Goal: Task Accomplishment & Management: Complete application form

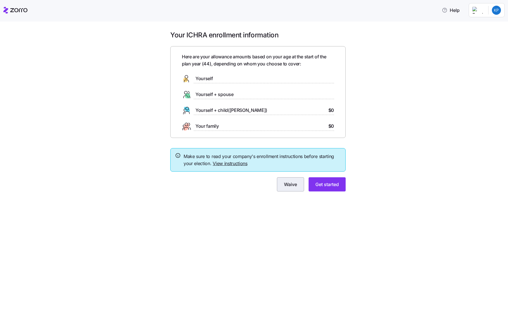
click at [284, 183] on span "Waive" at bounding box center [290, 184] width 13 height 7
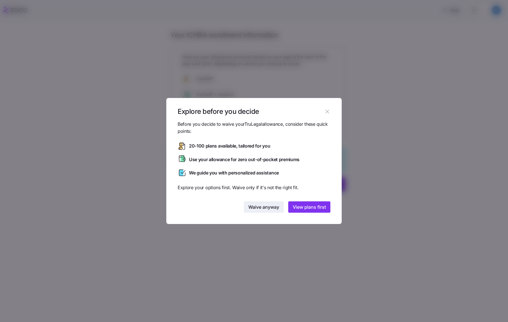
click at [262, 206] on span "Waive anyway" at bounding box center [263, 206] width 31 height 7
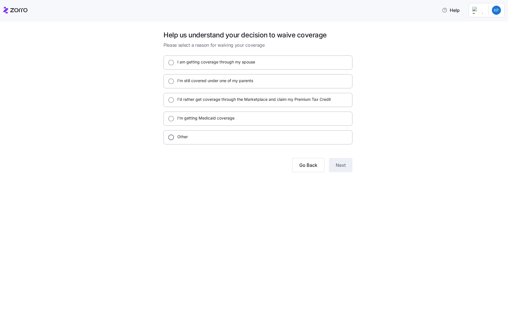
click at [171, 136] on input "Other" at bounding box center [171, 137] width 6 height 6
radio input "true"
click at [229, 153] on textarea at bounding box center [258, 166] width 189 height 38
type textarea "x"
type textarea "M"
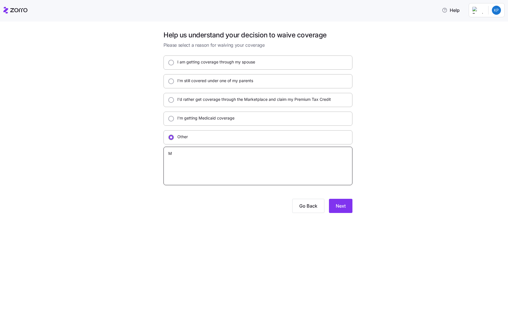
type textarea "x"
type textarea "My"
type textarea "x"
type textarea "My"
type textarea "x"
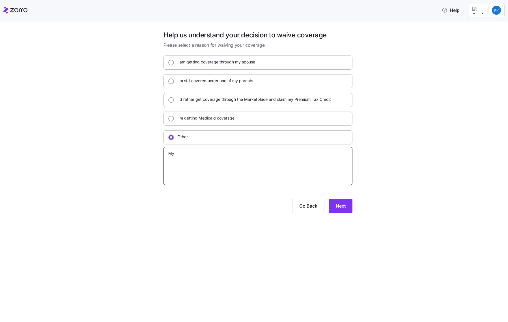
type textarea "My e"
type textarea "x"
type textarea "My em"
type textarea "x"
type textarea "My emp"
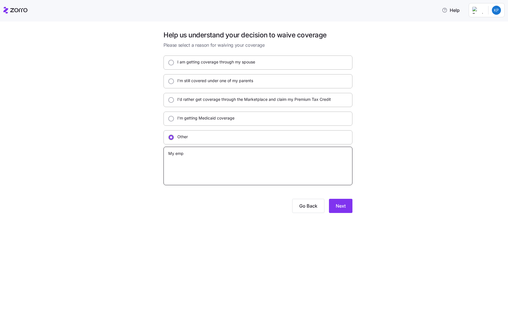
type textarea "x"
type textarea "My empl"
type textarea "x"
type textarea "My emplo"
type textarea "x"
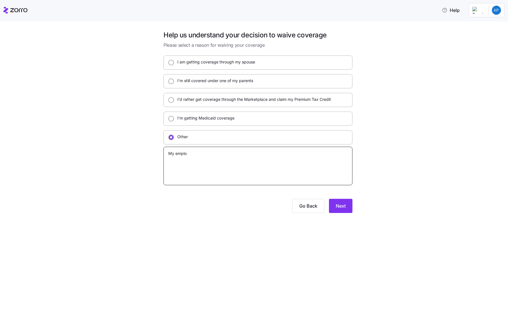
type textarea "My employ"
type textarea "x"
type textarea "My employe"
type textarea "x"
type textarea "My employer"
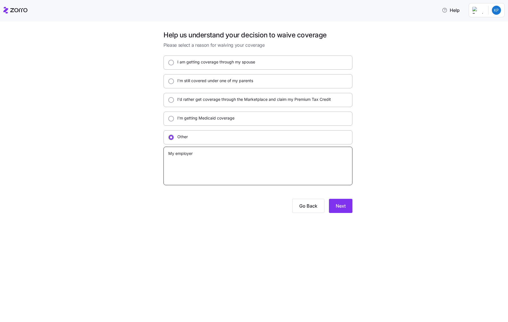
type textarea "x"
type textarea "My employer"
type textarea "x"
type textarea "My employer i"
type textarea "x"
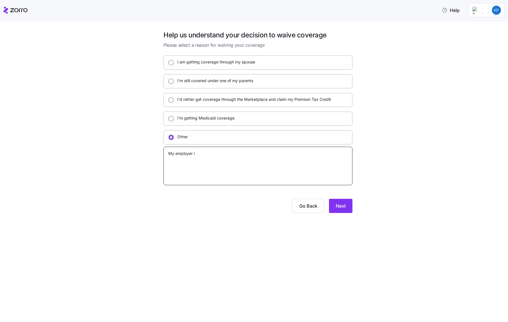
type textarea "My employer is"
type textarea "x"
type textarea "My employer isn"
type textarea "x"
type textarea "My employer isn'"
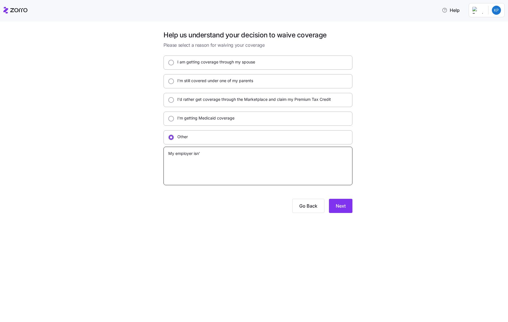
type textarea "x"
type textarea "My employer isn't"
type textarea "x"
type textarea "My employer isn't c"
type textarea "x"
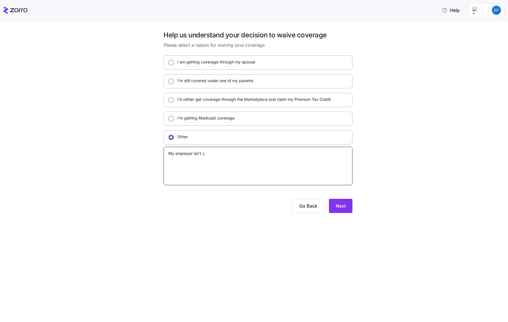
type textarea "My employer isn't co"
type textarea "x"
type textarea "My employer isn't con"
type textarea "x"
type textarea "My employer isn't cont"
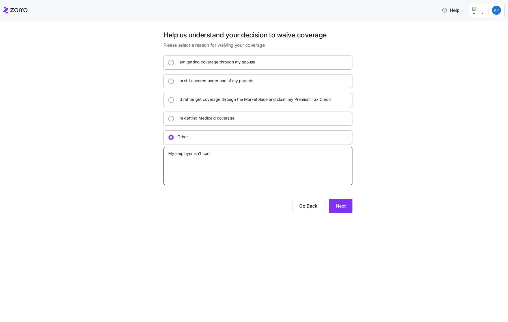
type textarea "x"
type textarea "My employer isn't contr"
type textarea "x"
type textarea "My employer isn't contri"
type textarea "x"
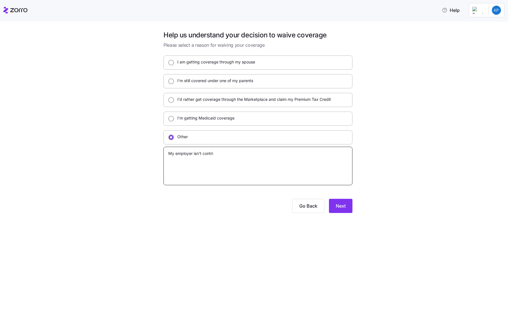
type textarea "My employer isn't contrib"
type textarea "x"
type textarea "My employer isn't contribu"
type textarea "x"
type textarea "My employer isn't contribut"
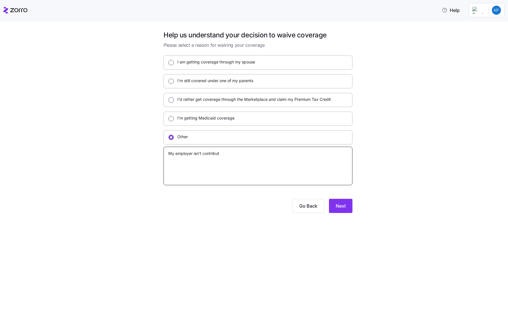
type textarea "x"
type textarea "My employer isn't contributi"
type textarea "x"
type textarea "My employer isn't contributin"
type textarea "x"
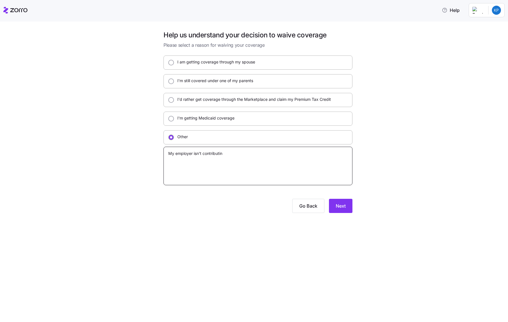
type textarea "My employer isn't contributing"
type textarea "x"
type textarea "My employer isn't contributing"
type textarea "x"
type textarea "My employer isn't contributing"
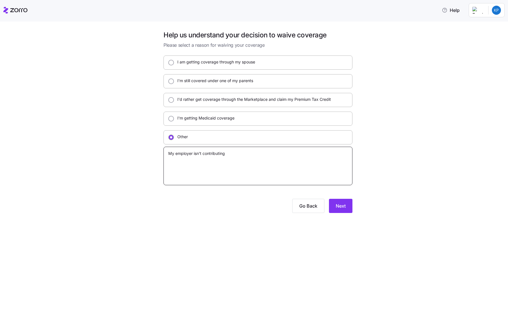
type textarea "x"
type textarea "My employer isn't contributing"
type textarea "x"
type textarea "My employer isn't contributing a"
type textarea "x"
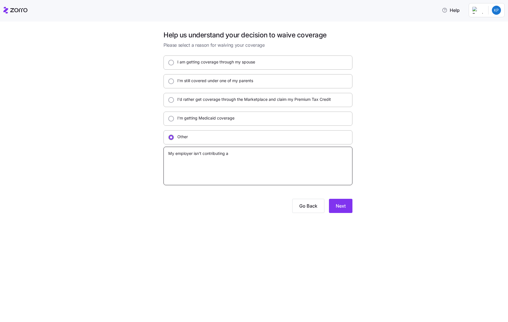
type textarea "My employer isn't contributing an"
type textarea "x"
type textarea "My employer isn't contributing any"
type textarea "x"
type textarea "My employer isn't contributing anyt"
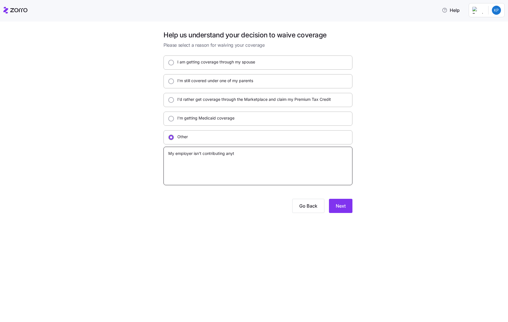
type textarea "x"
type textarea "My employer isn't contributing anyth"
type textarea "x"
type textarea "My employer isn't contributing anythi"
type textarea "x"
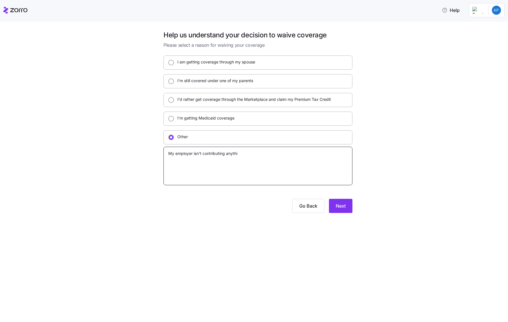
type textarea "My employer isn't contributing anythin"
type textarea "x"
type textarea "My employer isn't contributing anything"
type textarea "x"
type textarea "My employer isn't contributing anything."
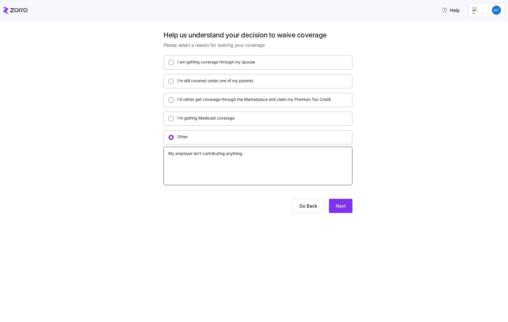
drag, startPoint x: 172, startPoint y: 154, endPoint x: 155, endPoint y: 153, distance: 17.0
click at [155, 153] on div "Help us understand your decision to waive coverage Please select a reason for w…" at bounding box center [258, 125] width 484 height 189
type textarea "x"
type textarea "I employer isn't contributing anything."
type textarea "x"
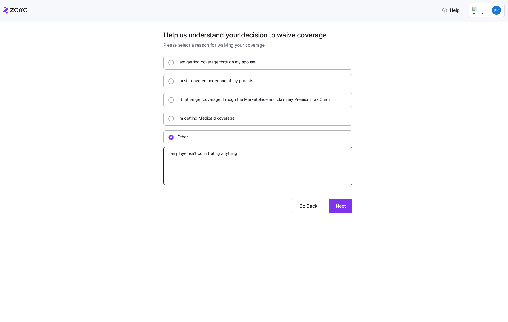
type textarea "I employer isn't contributing anything."
type textarea "x"
type textarea "I a employer isn't contributing anything."
type textarea "x"
type textarea "I al employer isn't contributing anything."
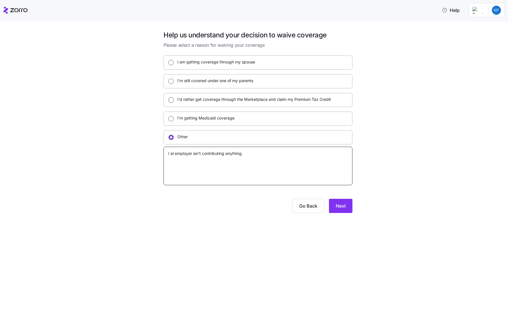
type textarea "x"
type textarea "I alr employer isn't contributing anything."
type textarea "x"
type textarea "I alrea employer isn't contributing anything."
type textarea "x"
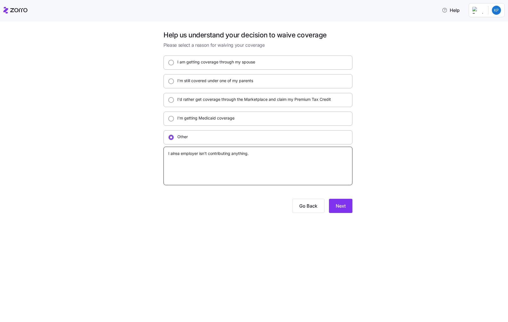
type textarea "I alread employer isn't contributing anything."
type textarea "x"
type textarea "I already employer isn't contributing anything."
type textarea "x"
type textarea "I already employer isn't contributing anything."
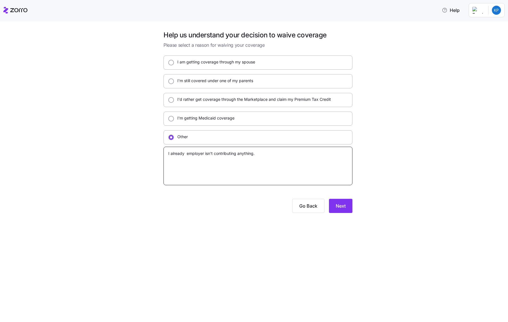
type textarea "x"
type textarea "I already h employer isn't contributing anything."
type textarea "x"
type textarea "I already ha employer isn't contributing anything."
type textarea "x"
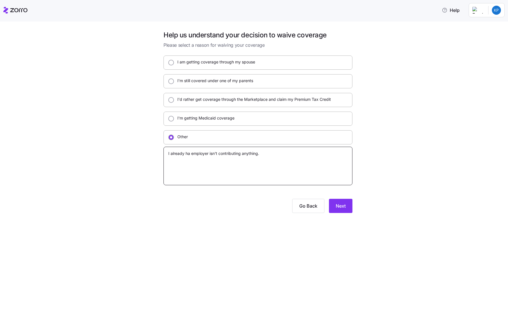
type textarea "I already hav employer isn't contributing anything."
type textarea "x"
type textarea "I already have employer isn't contributing anything."
type textarea "x"
type textarea "I already have employer isn't contributing anything."
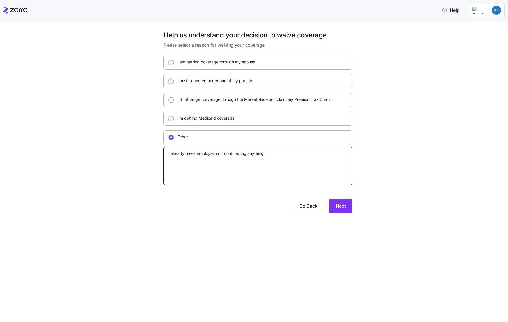
type textarea "x"
type textarea "I already have m employer isn't contributing anything."
type textarea "x"
type textarea "I already have ma employer isn't contributing anything."
type textarea "x"
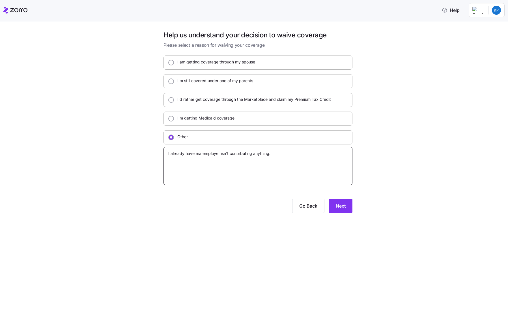
type textarea "I already have mar employer isn't contributing anything."
type textarea "x"
type textarea "I already have mark employer isn't contributing anything."
type textarea "x"
type textarea "I already have marke employer isn't contributing anything."
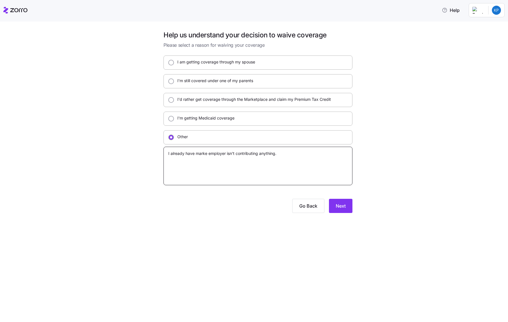
type textarea "x"
type textarea "I already have market employer isn't contributing anything."
type textarea "x"
type textarea "I already have marketp employer isn't contributing anything."
type textarea "x"
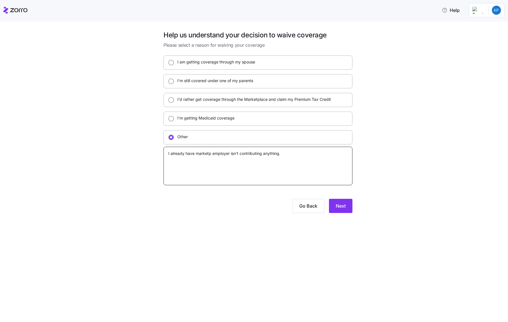
type textarea "I already have marketpl employer isn't contributing anything."
type textarea "x"
type textarea "I already have marketpla employer isn't contributing anything."
type textarea "x"
type textarea "I already have marketplac employer isn't contributing anything."
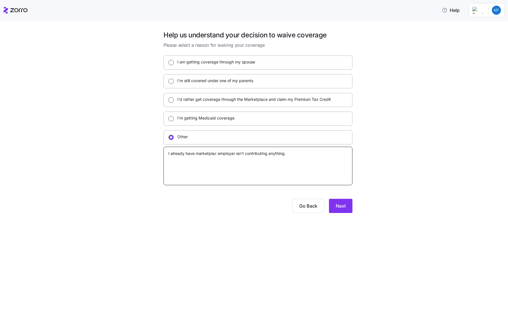
type textarea "x"
type textarea "I already have marketplace employer isn't contributing anything."
type textarea "x"
type textarea "I already have marketplace employer isn't contributing anything."
type textarea "x"
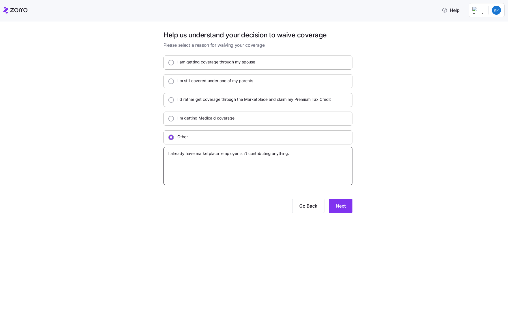
type textarea "I already have marketplace c employer isn't contributing anything."
type textarea "x"
type textarea "I already have marketplace co employer isn't contributing anything."
type textarea "x"
type textarea "I already have marketplace cov employer isn't contributing anything."
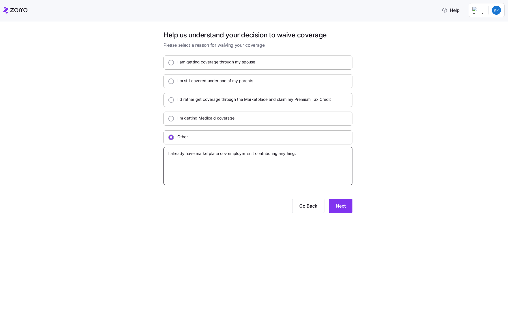
type textarea "x"
type textarea "I already have marketplace cove employer isn't contributing anything."
type textarea "x"
type textarea "I already have marketplace cover employer isn't contributing anything."
type textarea "x"
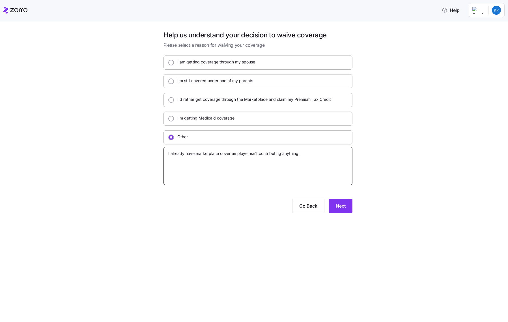
type textarea "I already have marketplace covera employer isn't contributing anything."
type textarea "x"
type textarea "I already have marketplace coverag employer isn't contributing anything."
type textarea "x"
type textarea "I already have marketplace coverage employer isn't contributing anything."
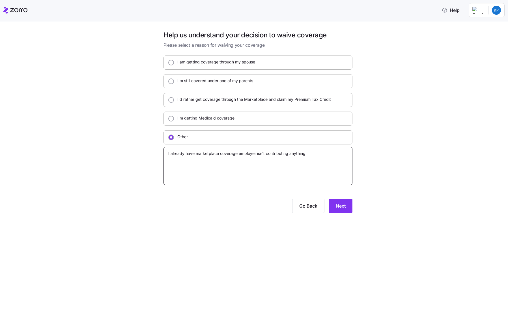
type textarea "x"
type textarea "I already have marketplace coverage employer isn't contributing anything."
type textarea "x"
type textarea "I already have marketplace coverage a employer isn't contributing anything."
type textarea "x"
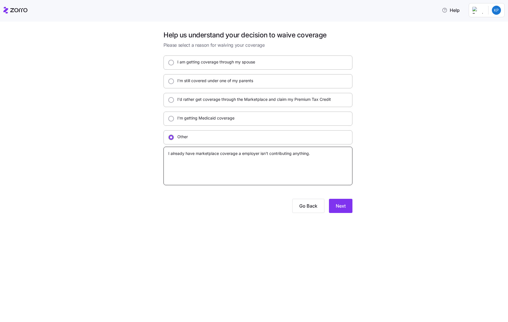
type textarea "I already have marketplace coverage an employer isn't contributing anything."
type textarea "x"
type textarea "I already have marketplace coverage and employer isn't contributing anything."
type textarea "x"
type textarea "I already have marketplace coverage and employer isn't contributing anything."
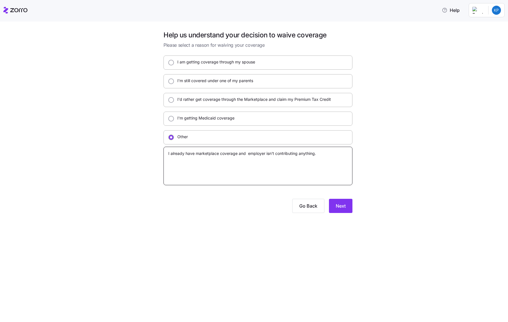
type textarea "x"
type textarea "I already have marketplace coverage and m employer isn't contributing anything."
type textarea "x"
type textarea "I already have marketplace coverage and my employer isn't contributing anything."
click at [332, 154] on textarea "I already have marketplace coverage and my employer isn't contributing anything." at bounding box center [258, 166] width 189 height 38
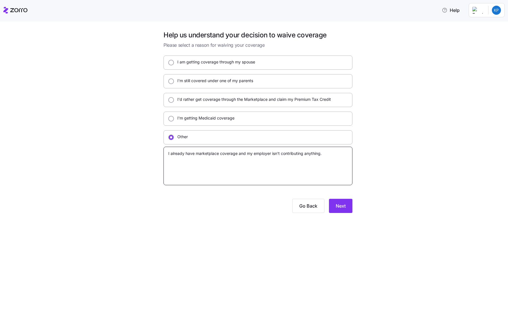
type textarea "x"
type textarea "I already have marketplace coverage and my employer isn't contributing anything"
type textarea "x"
type textarea "I already have marketplace coverage and my employer isn't contributing anything"
type textarea "x"
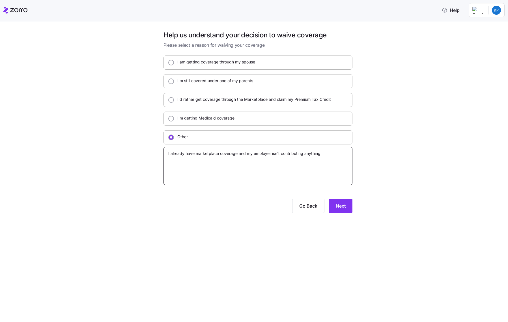
type textarea "I already have marketplace coverage and my employer isn't contributing anything…"
type textarea "x"
type textarea "I already have marketplace coverage and my employer isn't contributing anything…"
type textarea "x"
type textarea "I already have marketplace coverage and my employer isn't contributing anything…"
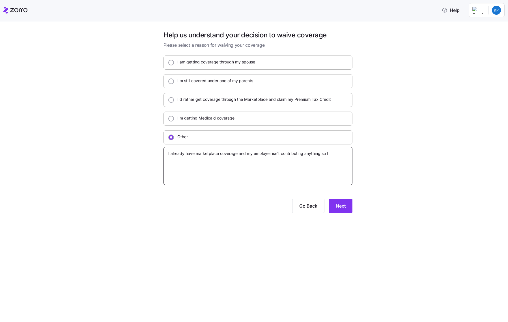
type textarea "x"
type textarea "I already have marketplace coverage and my employer isn't contributing anything…"
type textarea "x"
type textarea "I already have marketplace coverage and my employer isn't contributing anything…"
type textarea "x"
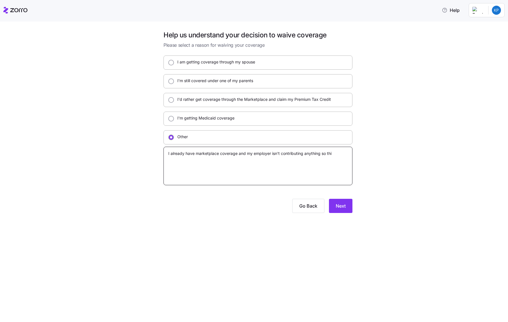
type textarea "I already have marketplace coverage and my employer isn't contributing anything…"
type textarea "x"
type textarea "I already have marketplace coverage and my employer isn't contributing anything…"
type textarea "x"
type textarea "I already have marketplace coverage and my employer isn't contributing anything…"
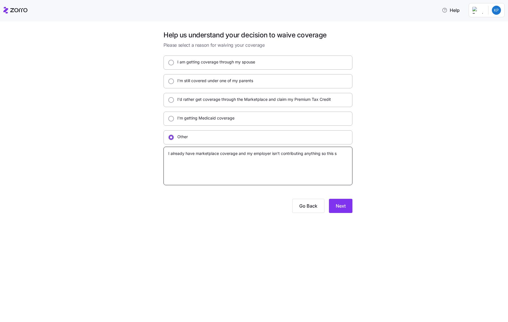
type textarea "x"
type textarea "I already have marketplace coverage and my employer isn't contributing anything…"
type textarea "x"
type textarea "I already have marketplace coverage and my employer isn't contributing anything…"
type textarea "x"
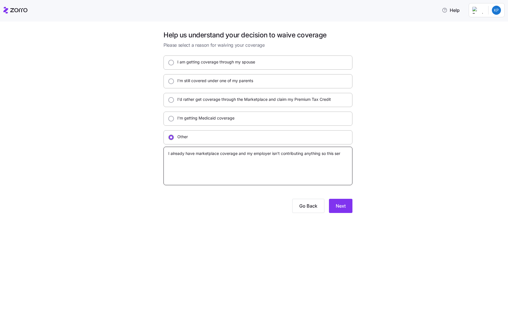
type textarea "I already have marketplace coverage and my employer isn't contributing anything…"
type textarea "x"
type textarea "I already have marketplace coverage and my employer isn't contributing anything…"
type textarea "x"
type textarea "I already have marketplace coverage and my employer isn't contributing anything…"
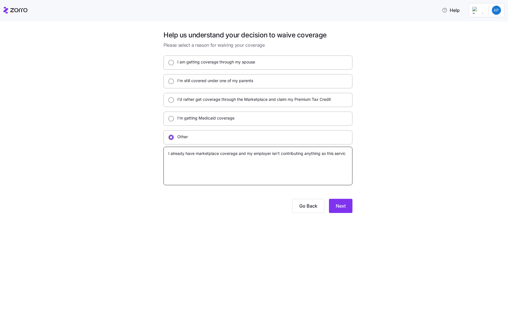
type textarea "x"
type textarea "I already have marketplace coverage and my employer isn't contributing anything…"
type textarea "x"
type textarea "I already have marketplace coverage and my employer isn't contributing anything…"
type textarea "x"
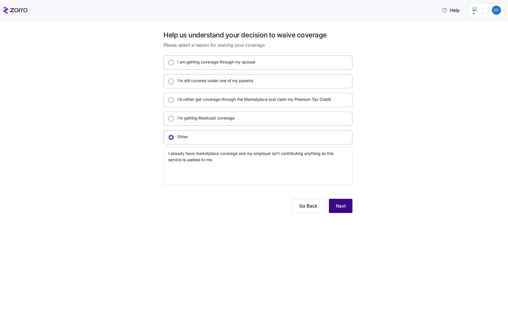
click at [333, 204] on button "Next" at bounding box center [340, 206] width 23 height 14
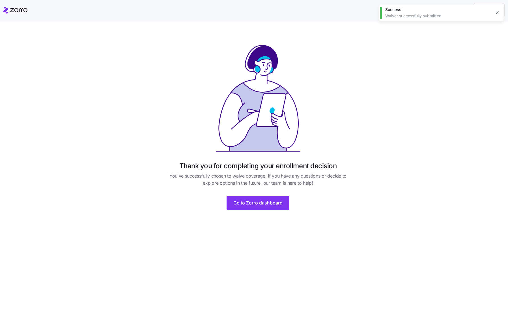
click at [499, 14] on icon "button" at bounding box center [497, 12] width 5 height 5
click at [500, 10] on html "Help Thank you for completing your enrollment decision You've successfully chos…" at bounding box center [254, 159] width 508 height 318
drag, startPoint x: 488, startPoint y: 35, endPoint x: 237, endPoint y: 4, distance: 252.9
click at [488, 35] on div "Log out" at bounding box center [482, 34] width 22 height 6
